Goal: Navigation & Orientation: Find specific page/section

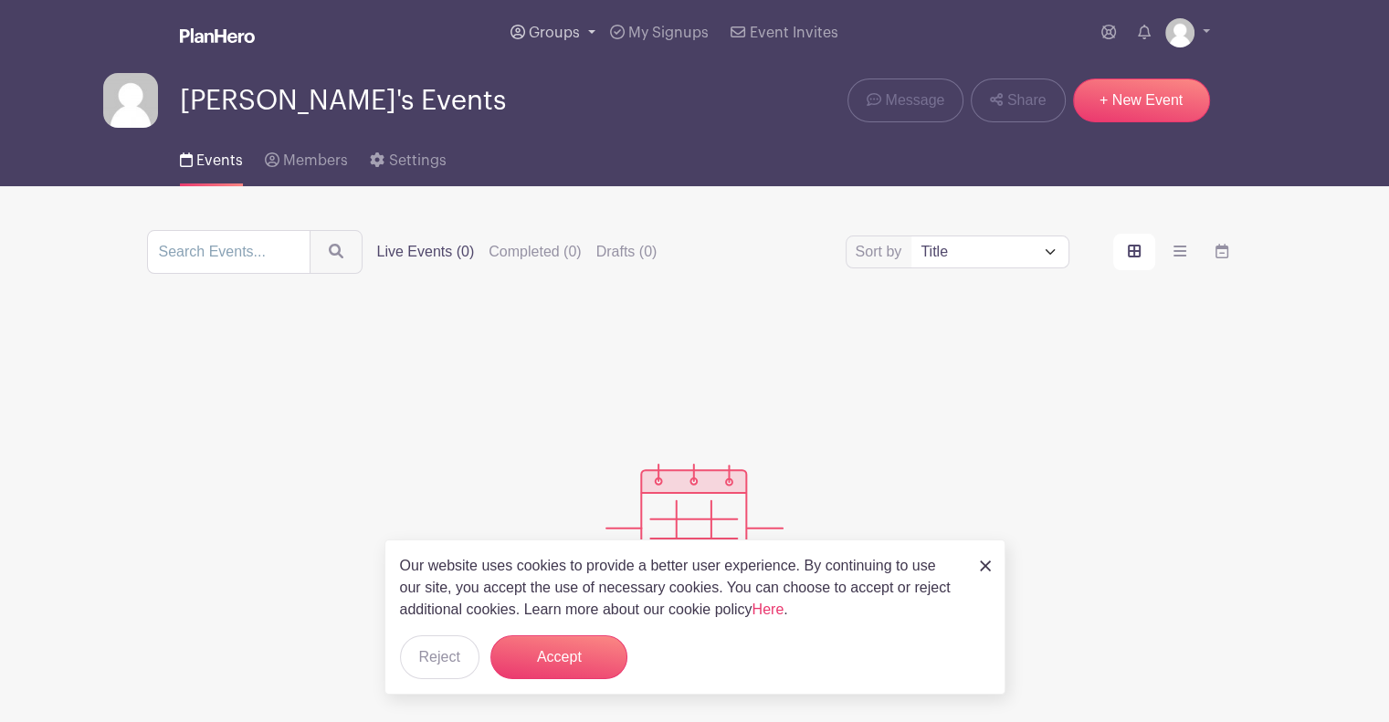
click at [571, 39] on span "Groups" at bounding box center [554, 33] width 51 height 15
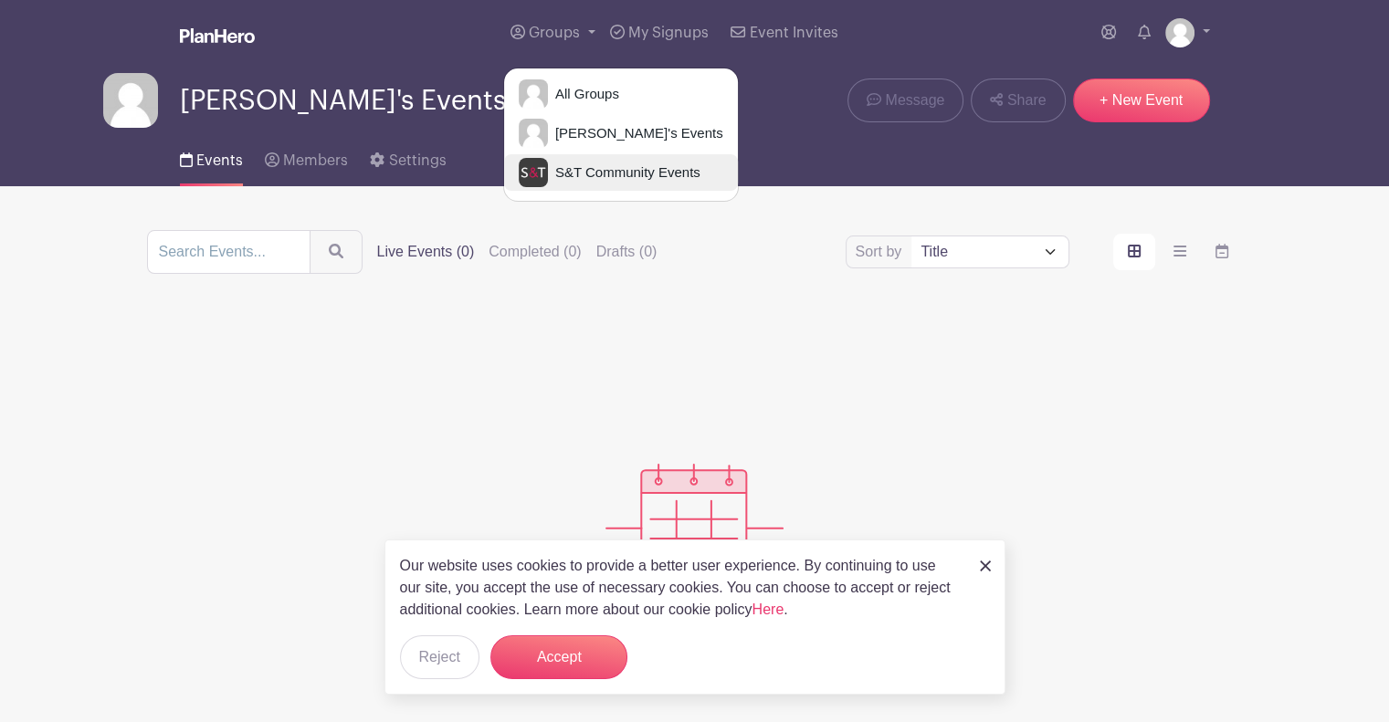
click at [596, 172] on span "S&T Community Events" at bounding box center [624, 173] width 153 height 21
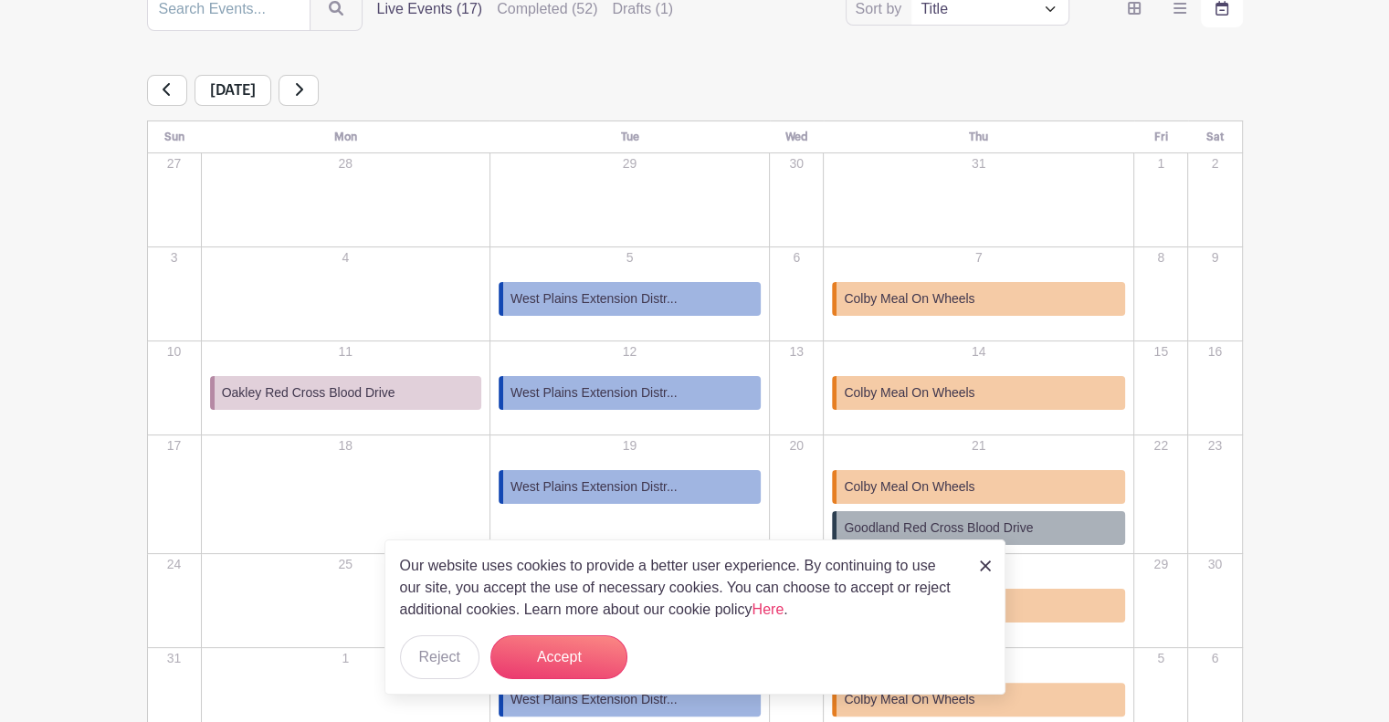
scroll to position [245, 0]
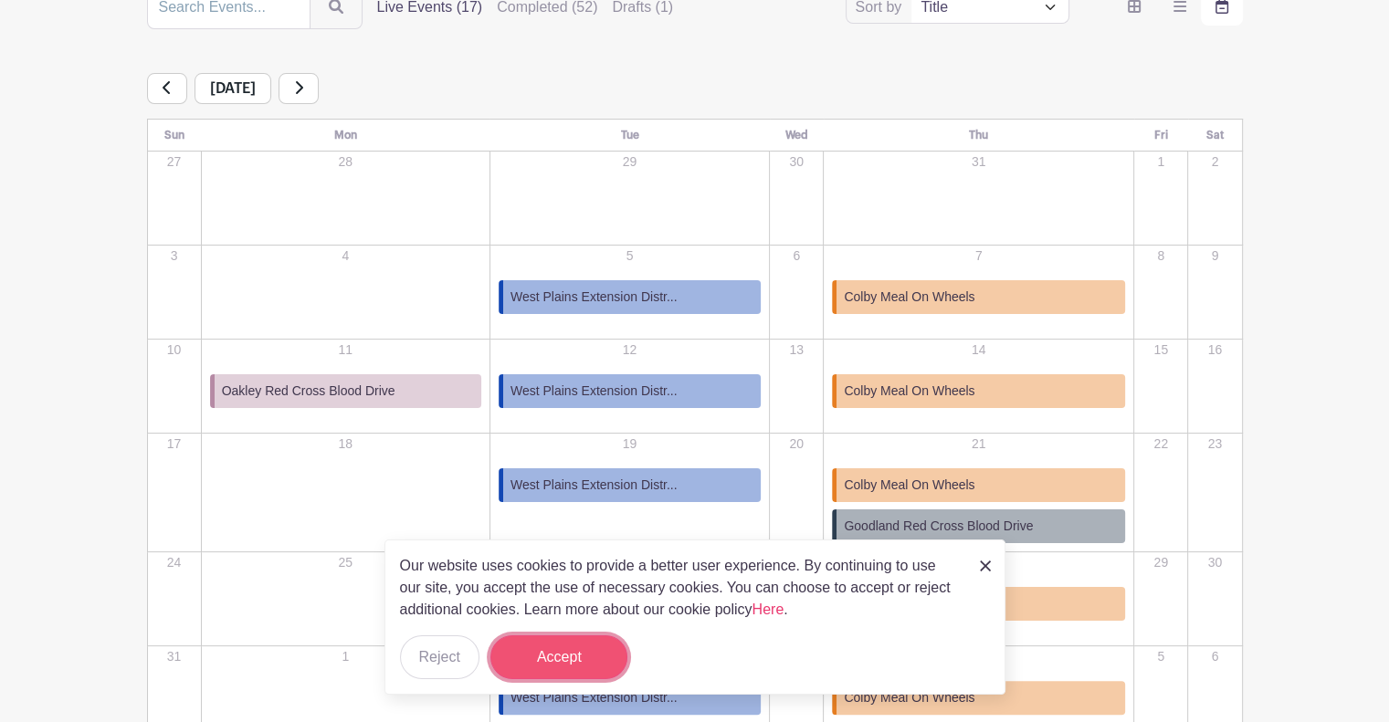
click at [559, 647] on button "Accept" at bounding box center [558, 658] width 137 height 44
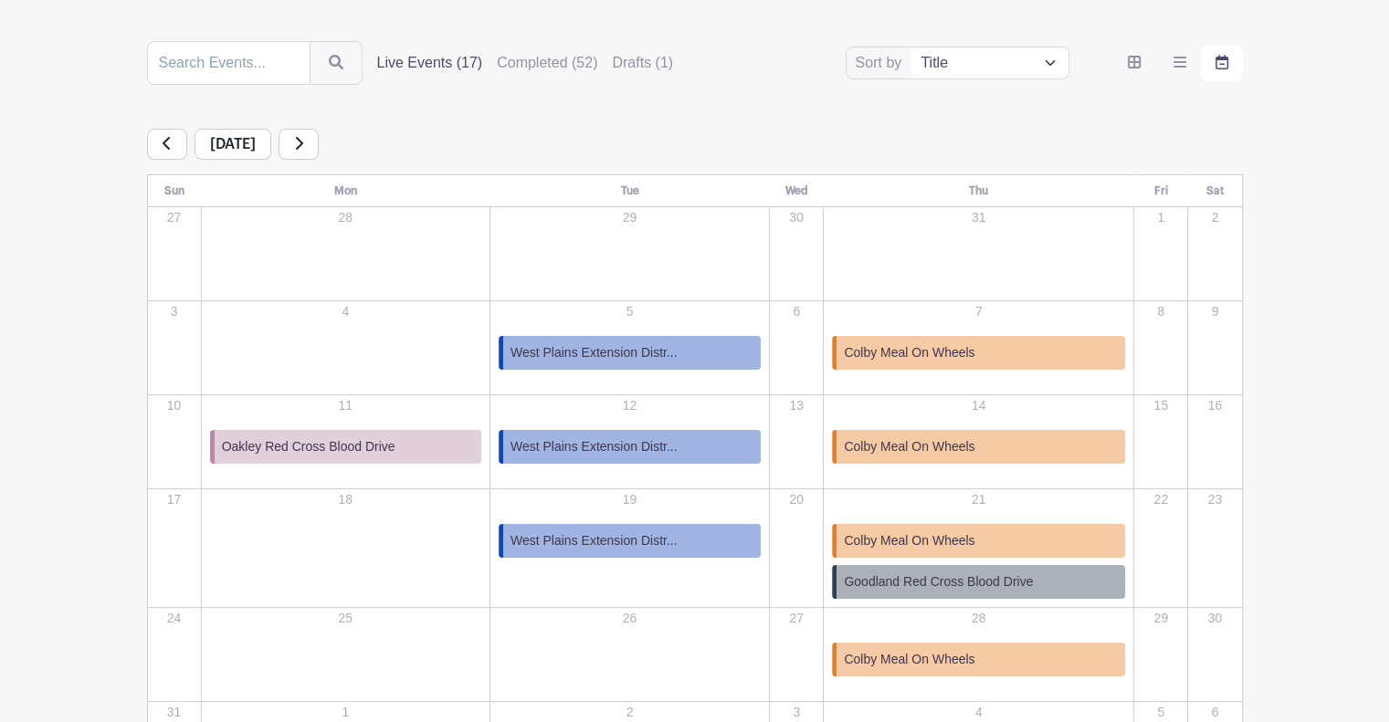
scroll to position [185, 0]
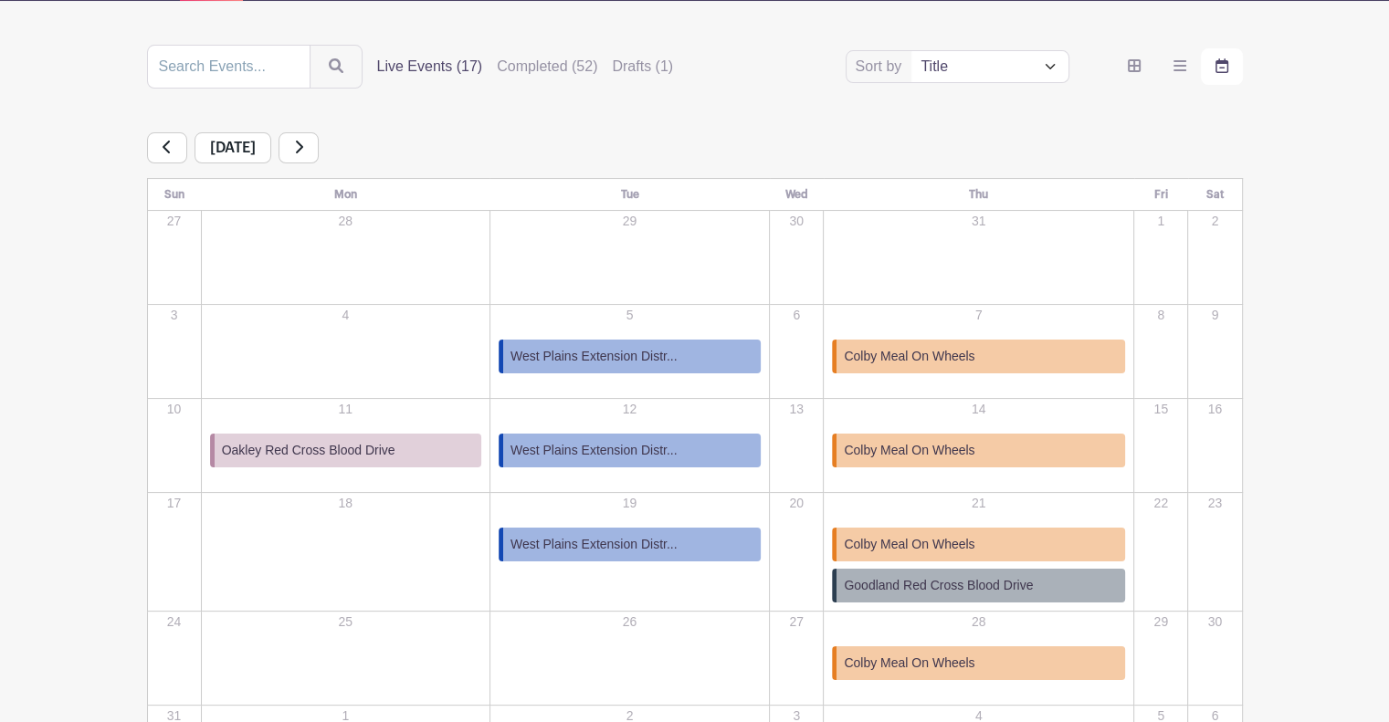
click at [581, 547] on span "West Plains Extension Distr..." at bounding box center [594, 544] width 167 height 19
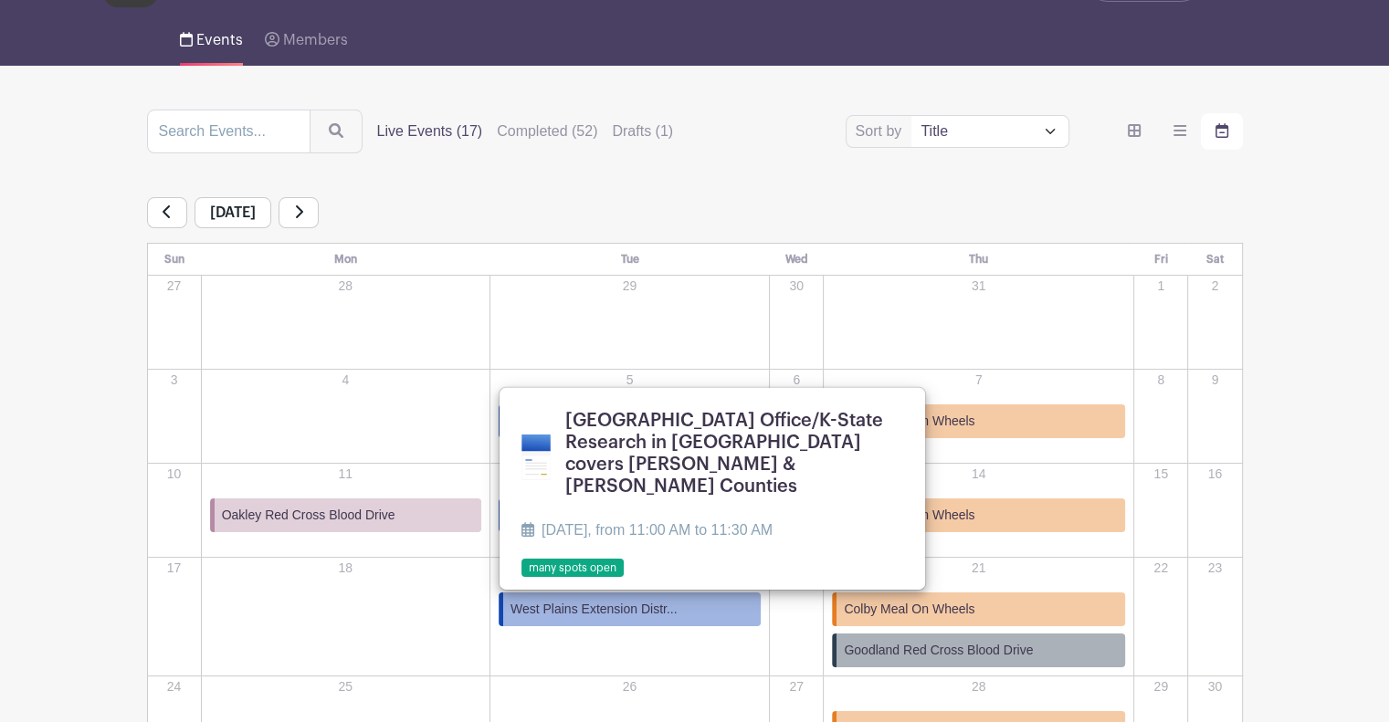
scroll to position [120, 0]
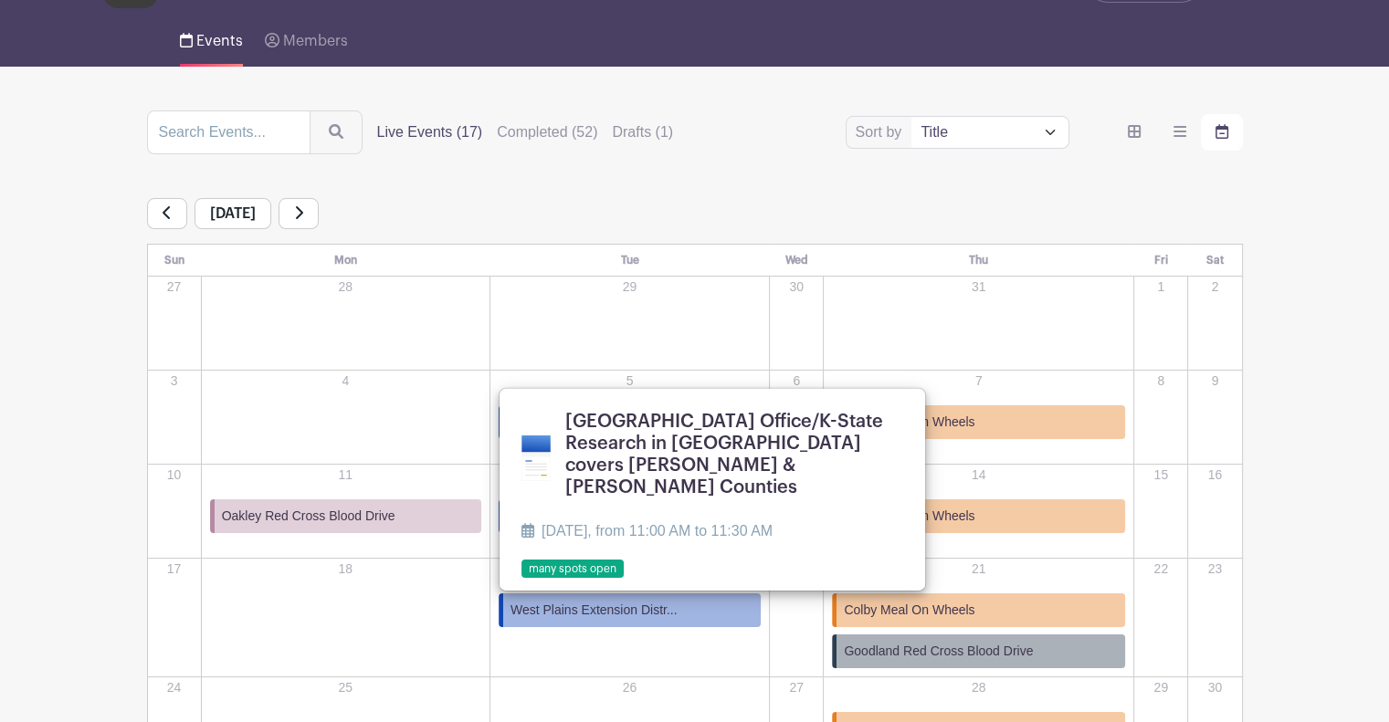
click at [319, 226] on link at bounding box center [299, 213] width 40 height 31
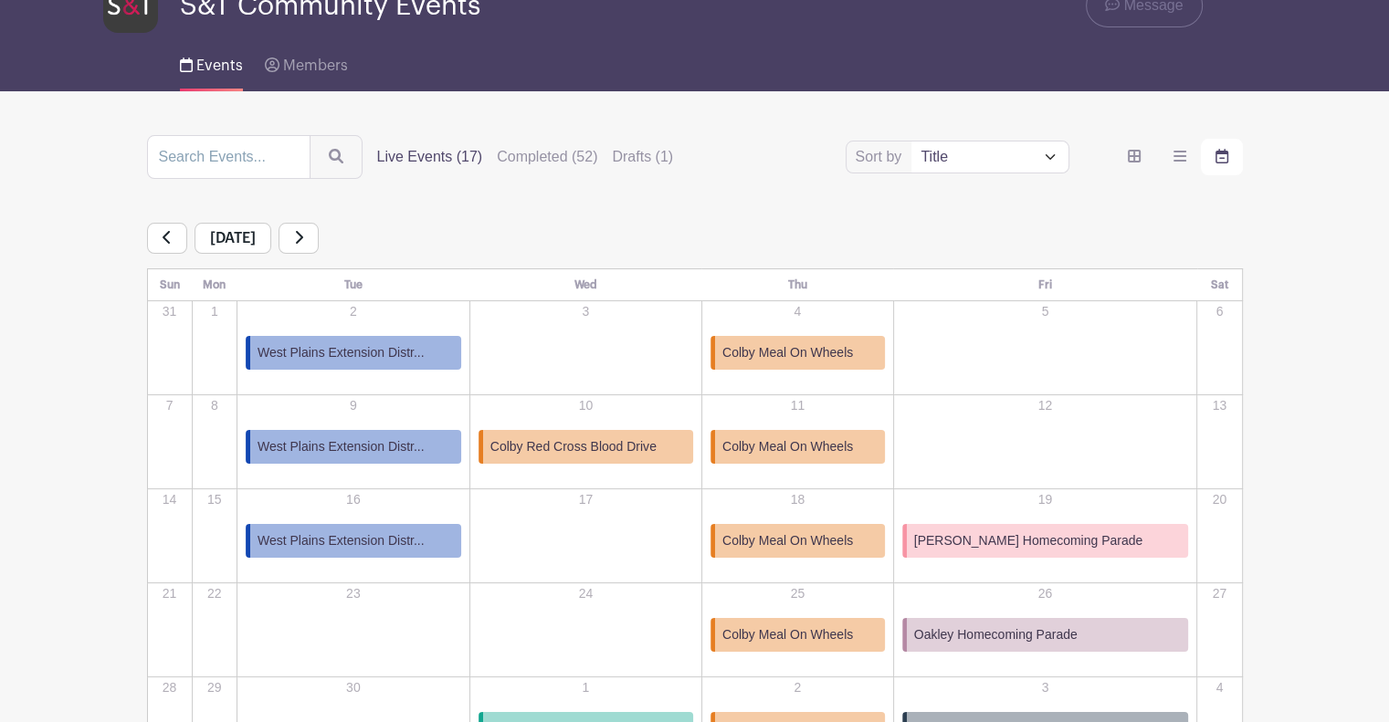
scroll to position [94, 0]
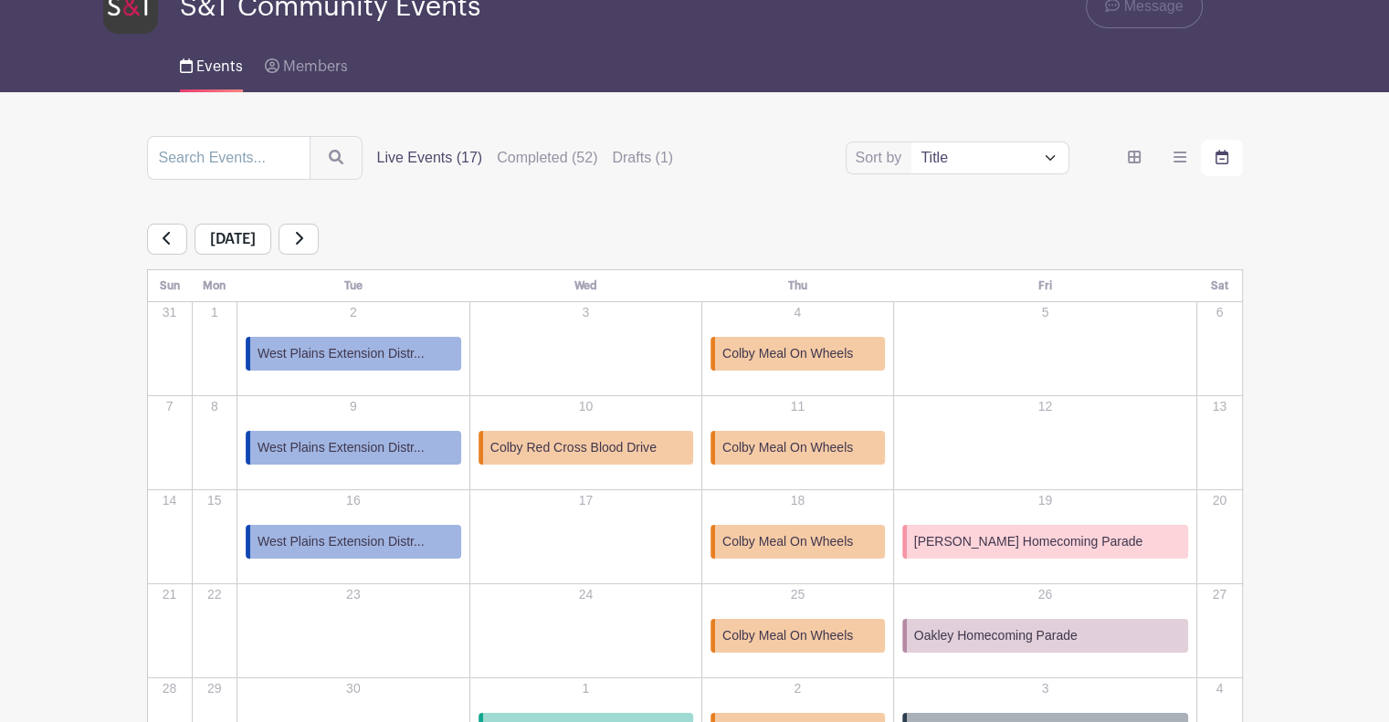
click at [319, 235] on link at bounding box center [299, 239] width 40 height 31
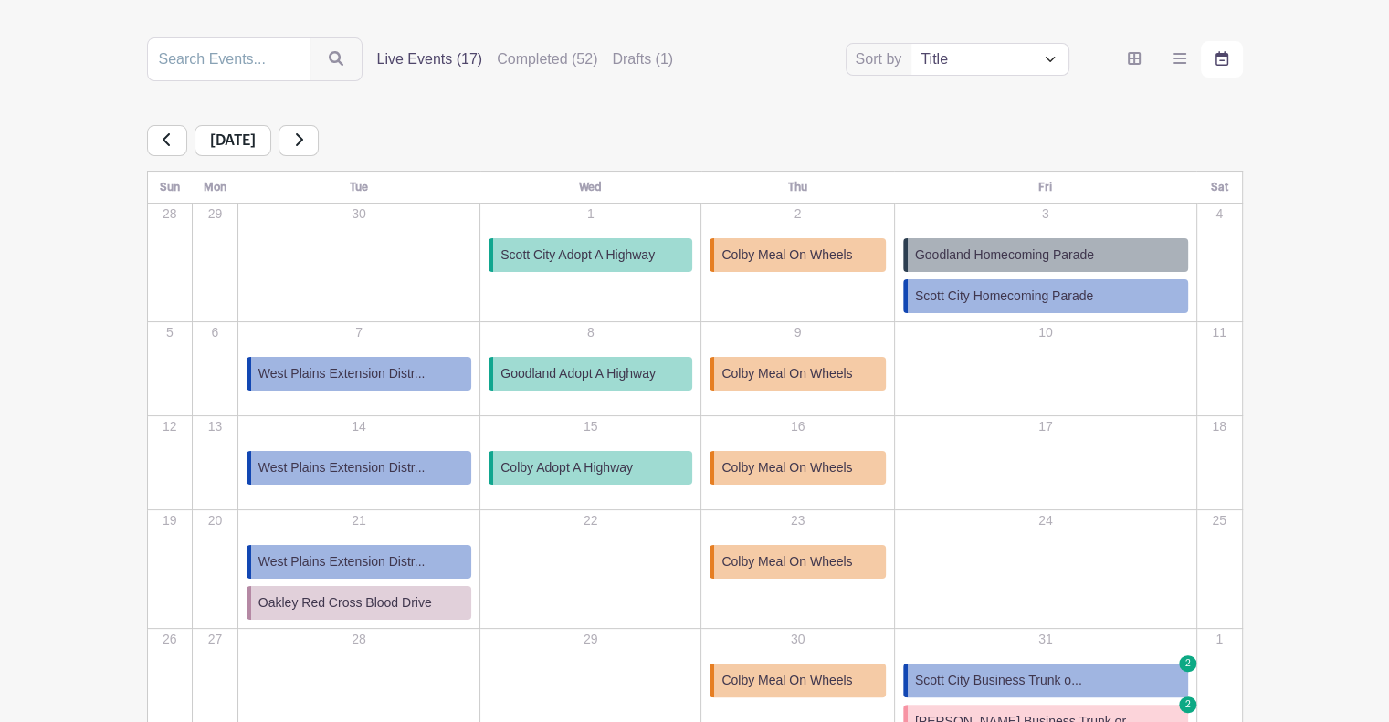
scroll to position [199, 0]
